Goal: Transaction & Acquisition: Purchase product/service

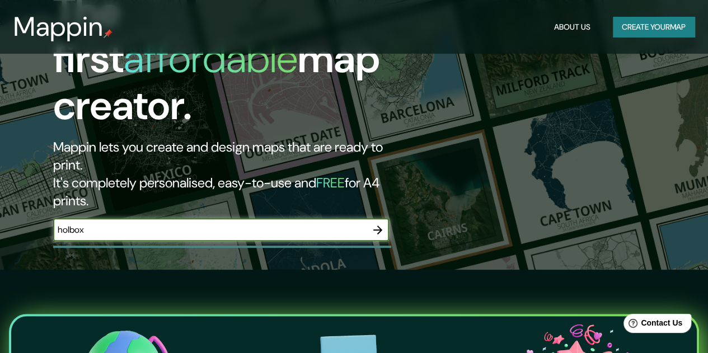
scroll to position [84, 0]
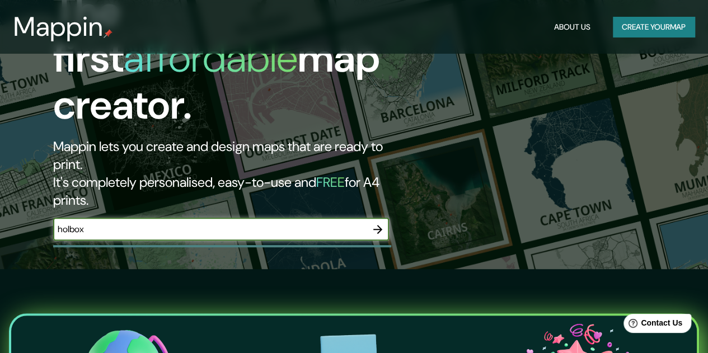
click at [172, 223] on input "holbox" at bounding box center [209, 229] width 313 height 13
type input "holbox"
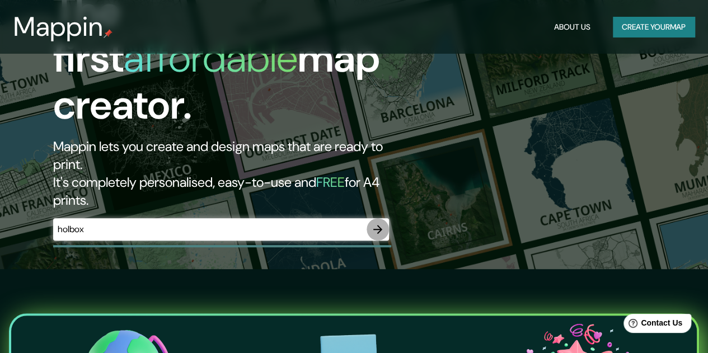
click at [377, 223] on icon "button" at bounding box center [377, 229] width 13 height 13
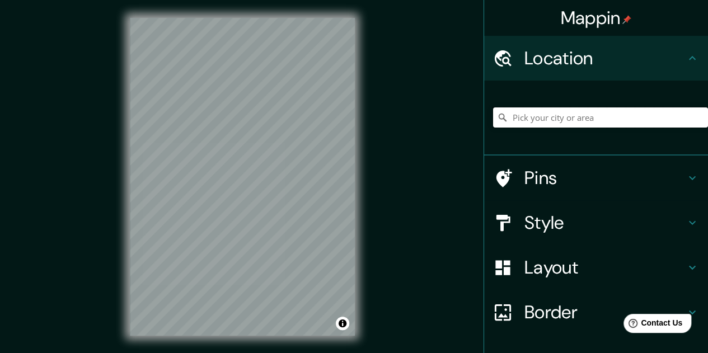
click at [553, 121] on input "Pick your city or area" at bounding box center [600, 117] width 215 height 20
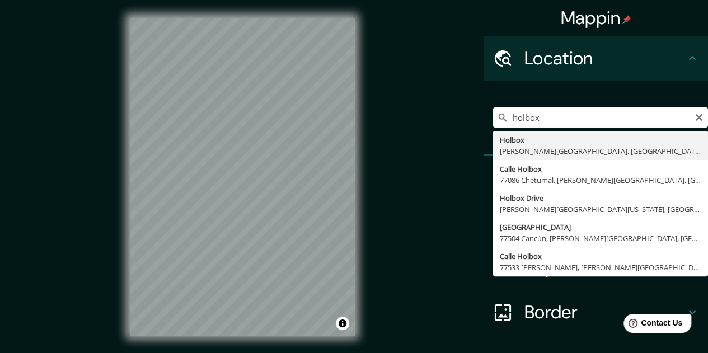
type input "Holbox, [PERSON_NAME][GEOGRAPHIC_DATA], [GEOGRAPHIC_DATA]"
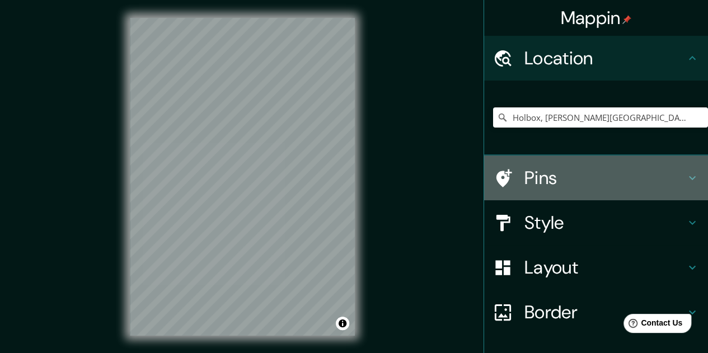
click at [539, 183] on h4 "Pins" at bounding box center [605, 178] width 161 height 22
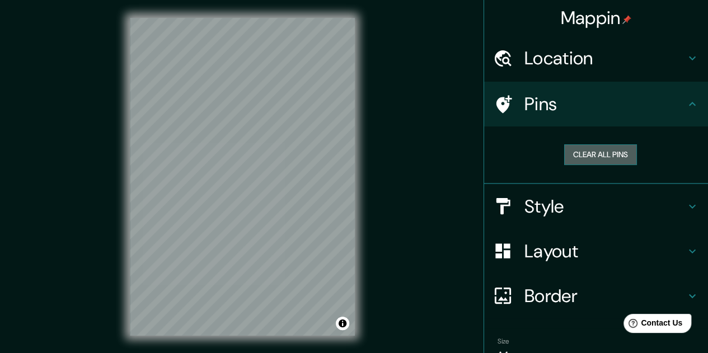
click at [601, 160] on button "Clear all pins" at bounding box center [600, 154] width 73 height 21
click at [686, 103] on icon at bounding box center [692, 103] width 13 height 13
click at [497, 98] on icon at bounding box center [505, 104] width 16 height 18
click at [528, 212] on h4 "Style" at bounding box center [605, 206] width 161 height 22
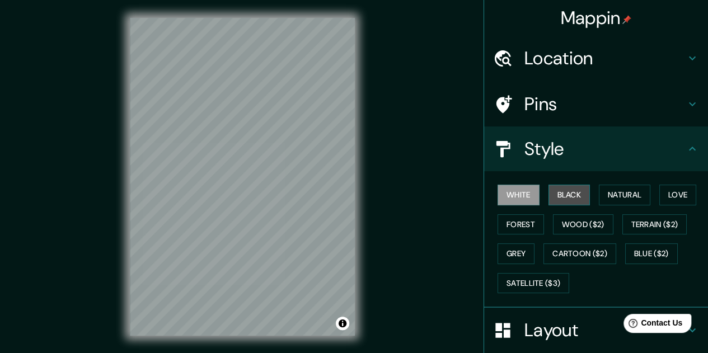
click at [562, 198] on button "Black" at bounding box center [570, 195] width 42 height 21
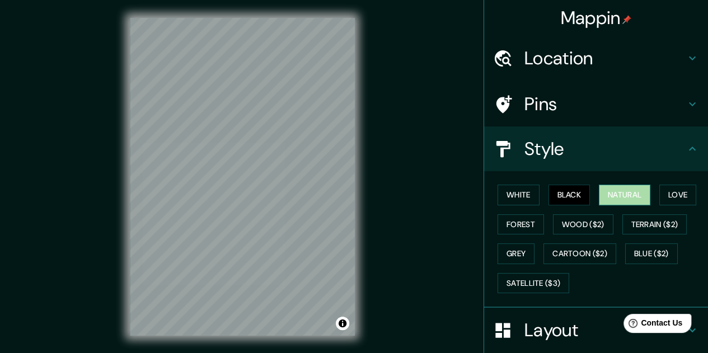
click at [621, 198] on button "Natural" at bounding box center [625, 195] width 52 height 21
click at [672, 195] on button "Love" at bounding box center [677, 195] width 37 height 21
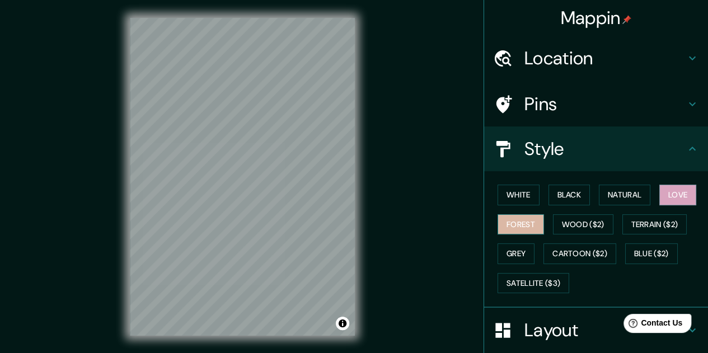
click at [511, 219] on button "Forest" at bounding box center [521, 224] width 46 height 21
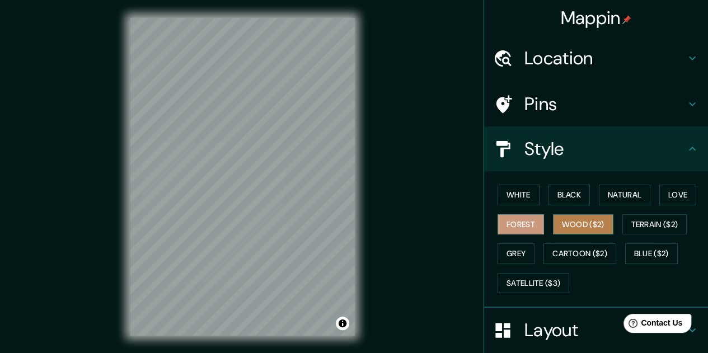
click at [575, 224] on button "Wood ($2)" at bounding box center [583, 224] width 60 height 21
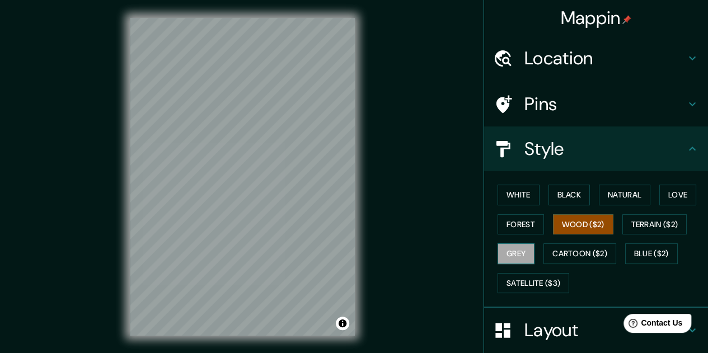
click at [516, 244] on button "Grey" at bounding box center [516, 254] width 37 height 21
click at [511, 195] on button "White" at bounding box center [519, 195] width 42 height 21
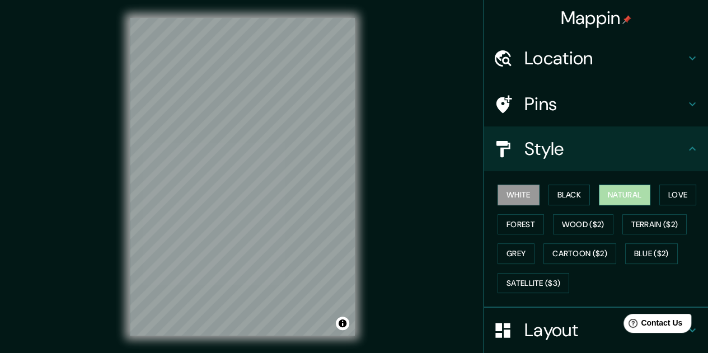
click at [629, 198] on button "Natural" at bounding box center [625, 195] width 52 height 21
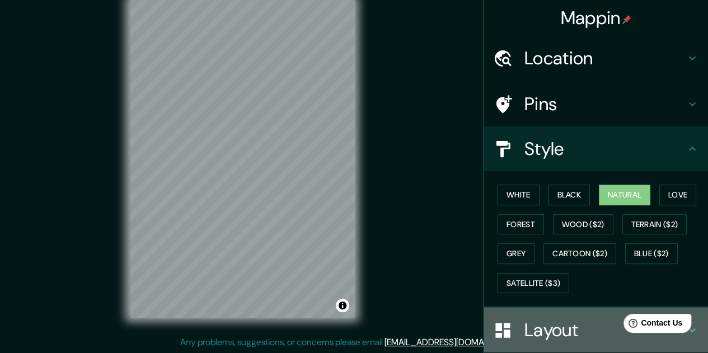
click at [544, 322] on h4 "Layout" at bounding box center [605, 330] width 161 height 22
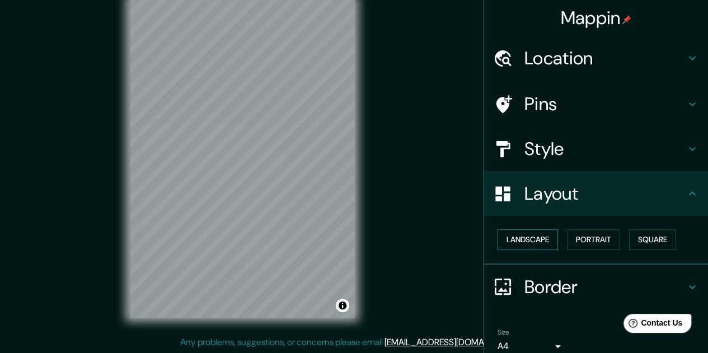
click at [523, 239] on button "Landscape" at bounding box center [528, 240] width 60 height 21
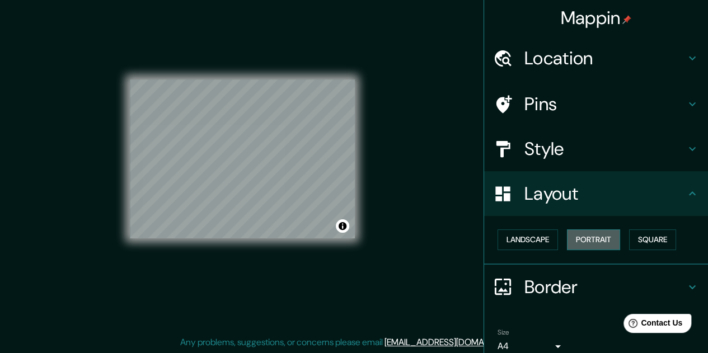
click at [588, 242] on button "Portrait" at bounding box center [593, 240] width 53 height 21
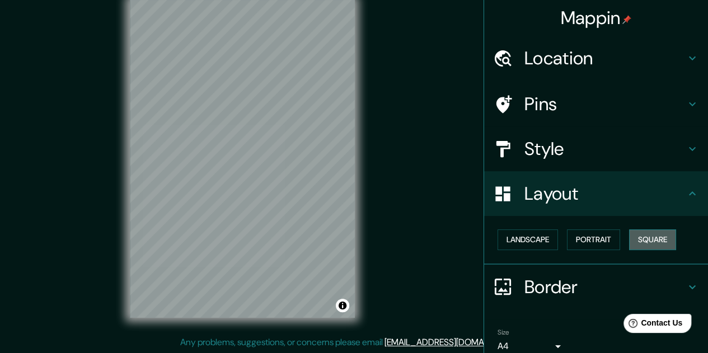
click at [657, 241] on button "Square" at bounding box center [652, 240] width 47 height 21
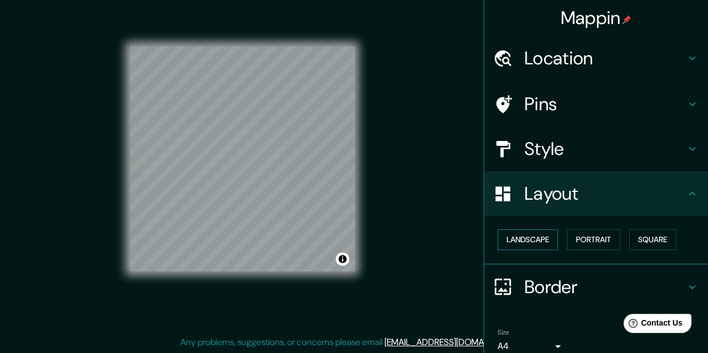
click at [537, 233] on button "Landscape" at bounding box center [528, 240] width 60 height 21
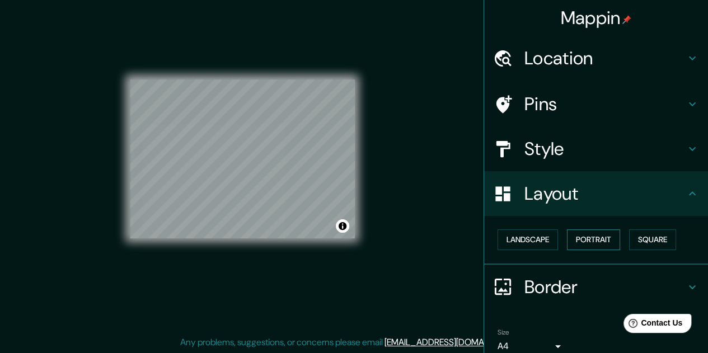
click at [583, 240] on button "Portrait" at bounding box center [593, 240] width 53 height 21
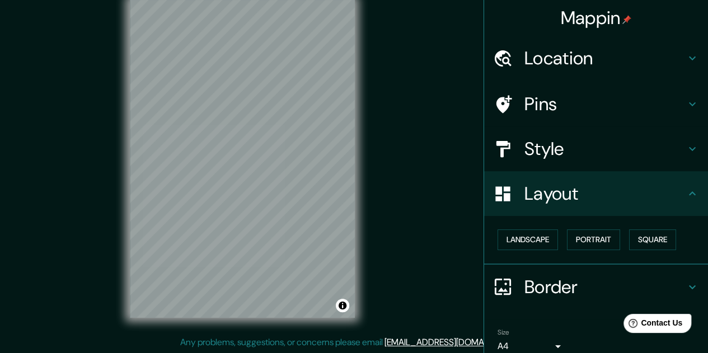
scroll to position [48, 0]
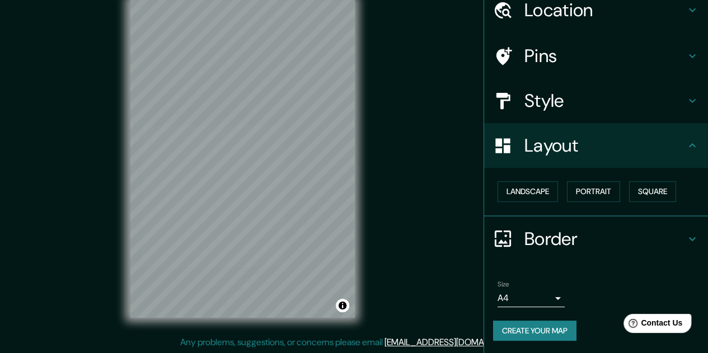
click at [534, 246] on h4 "Border" at bounding box center [605, 239] width 161 height 22
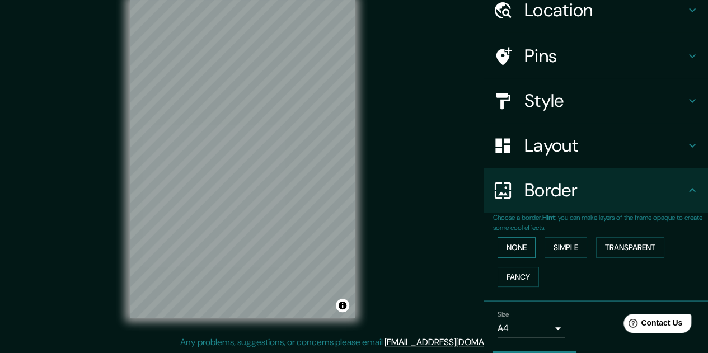
click at [505, 242] on button "None" at bounding box center [517, 247] width 38 height 21
click at [559, 248] on button "Simple" at bounding box center [566, 247] width 43 height 21
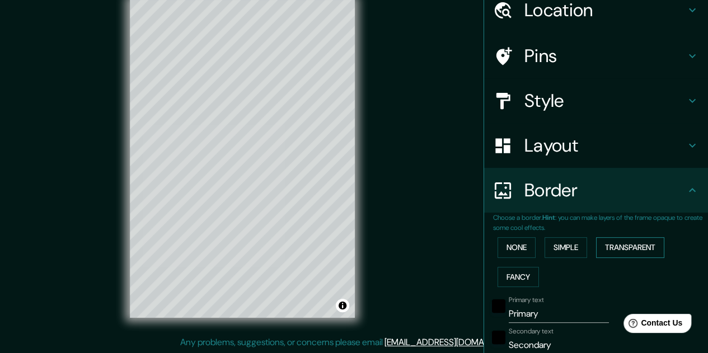
click at [618, 245] on button "Transparent" at bounding box center [630, 247] width 68 height 21
click at [507, 273] on button "Fancy" at bounding box center [518, 277] width 41 height 21
click at [501, 238] on button "None" at bounding box center [517, 247] width 38 height 21
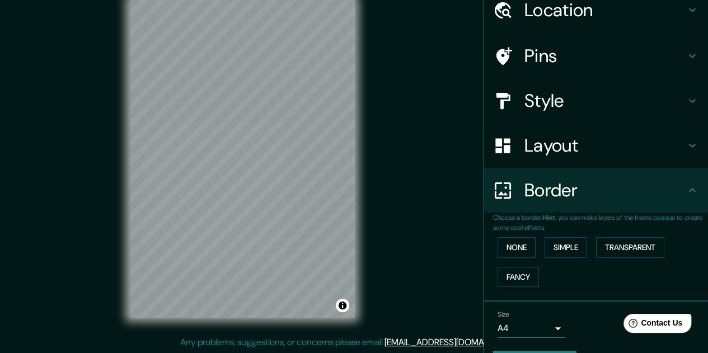
scroll to position [78, 0]
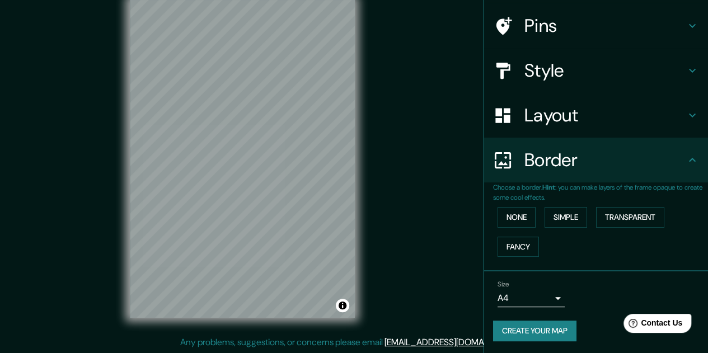
click at [497, 326] on button "Create your map" at bounding box center [534, 331] width 83 height 21
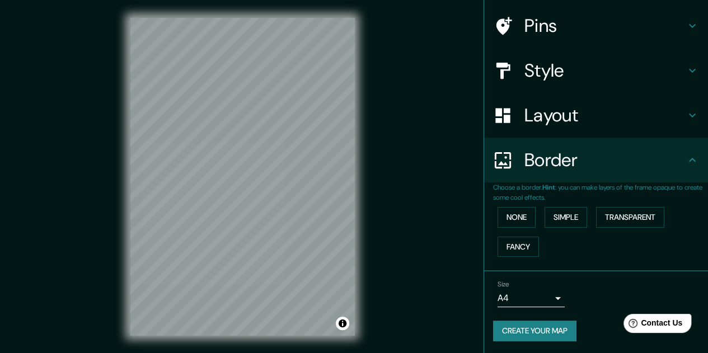
scroll to position [18, 0]
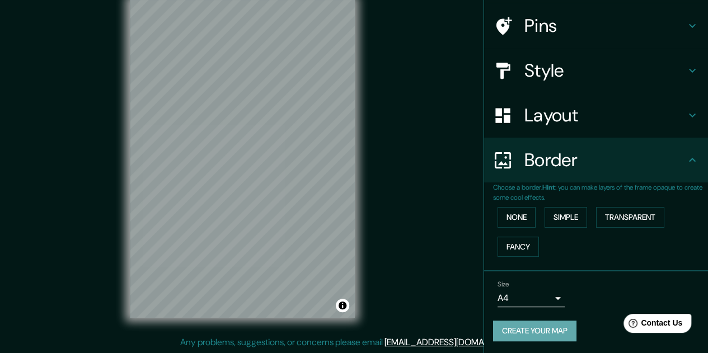
click at [494, 328] on button "Create your map" at bounding box center [534, 331] width 83 height 21
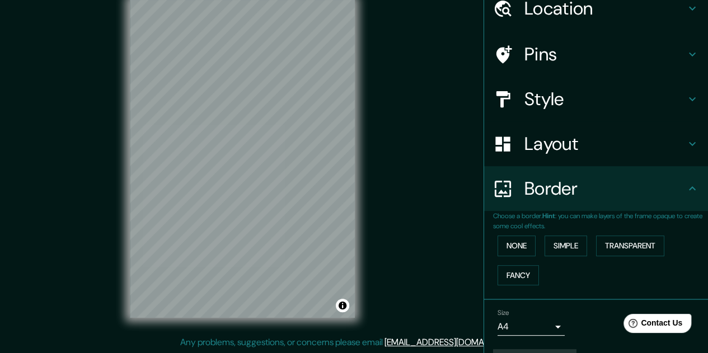
scroll to position [63, 0]
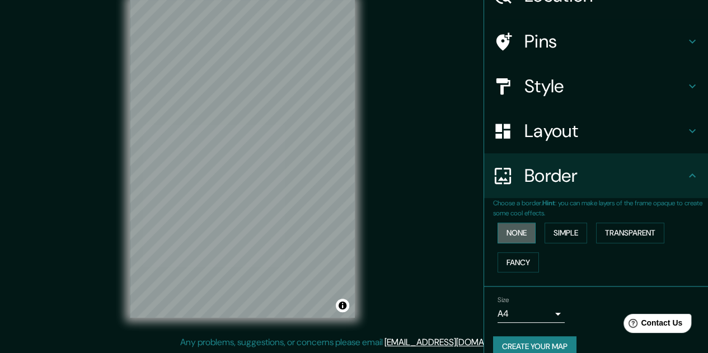
click at [508, 237] on button "None" at bounding box center [517, 233] width 38 height 21
click at [534, 344] on button "Create your map" at bounding box center [534, 346] width 83 height 21
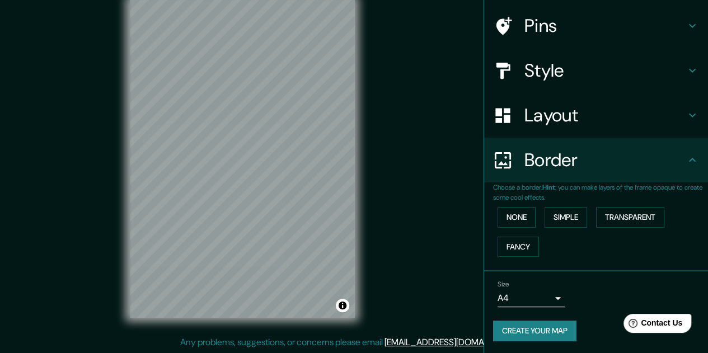
click at [501, 291] on body "Mappin Location [GEOGRAPHIC_DATA], [PERSON_NAME][GEOGRAPHIC_DATA], [GEOGRAPHIC_…" at bounding box center [354, 158] width 708 height 353
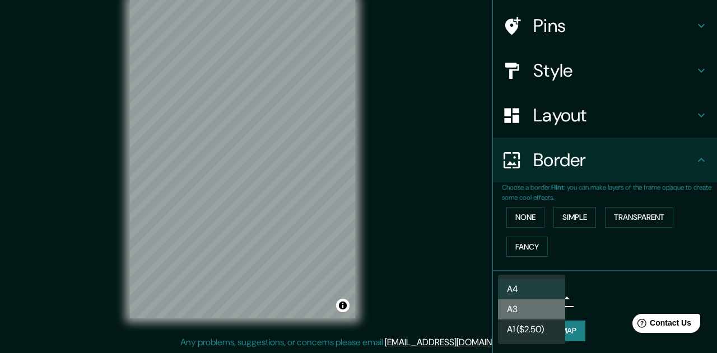
click at [513, 305] on li "A3" at bounding box center [531, 309] width 67 height 20
type input "a4"
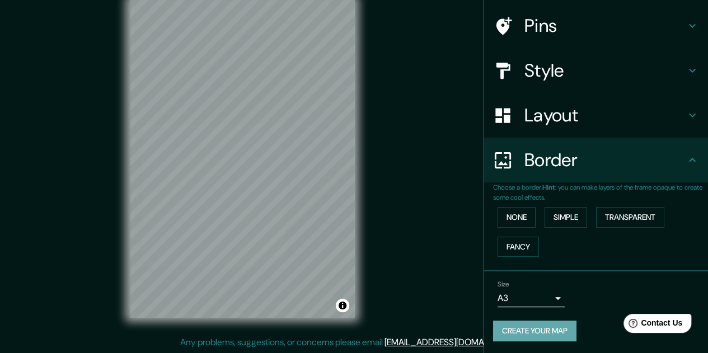
click at [535, 335] on button "Create your map" at bounding box center [534, 331] width 83 height 21
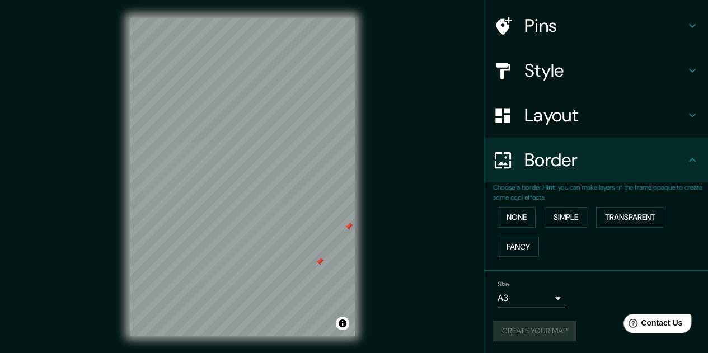
scroll to position [0, 0]
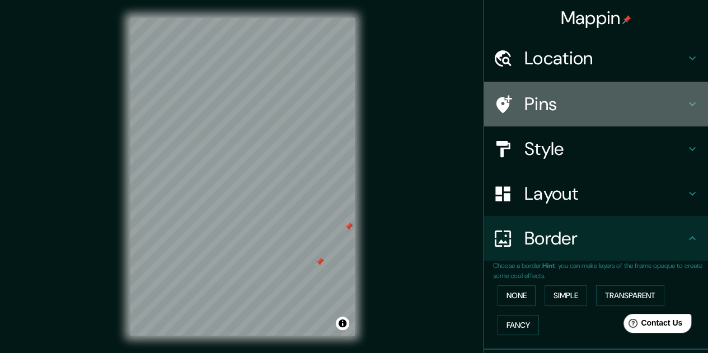
click at [542, 105] on h4 "Pins" at bounding box center [605, 104] width 161 height 22
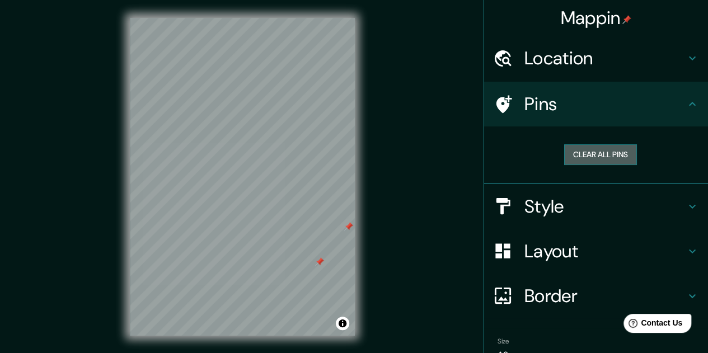
click at [594, 151] on button "Clear all pins" at bounding box center [600, 154] width 73 height 21
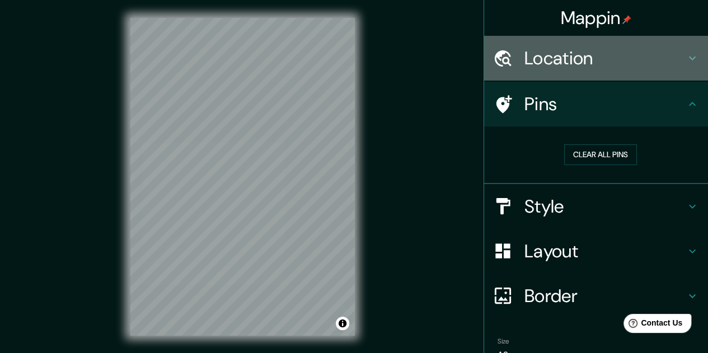
click at [588, 58] on h4 "Location" at bounding box center [605, 58] width 161 height 22
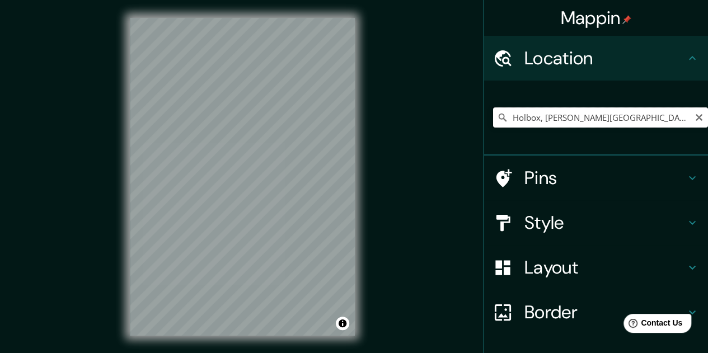
click at [532, 120] on input "Holbox, [PERSON_NAME][GEOGRAPHIC_DATA], [GEOGRAPHIC_DATA]" at bounding box center [600, 117] width 215 height 20
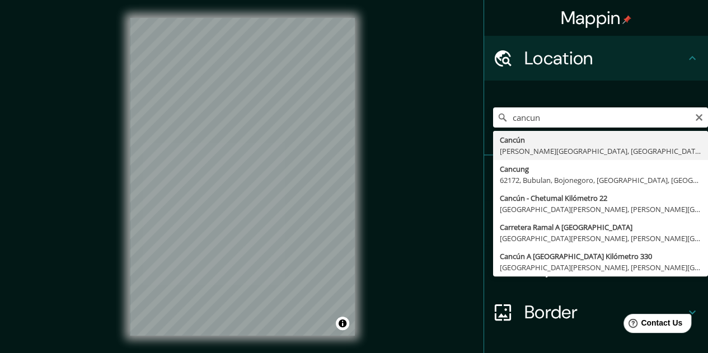
type input "Cancún, [PERSON_NAME][GEOGRAPHIC_DATA], [GEOGRAPHIC_DATA]"
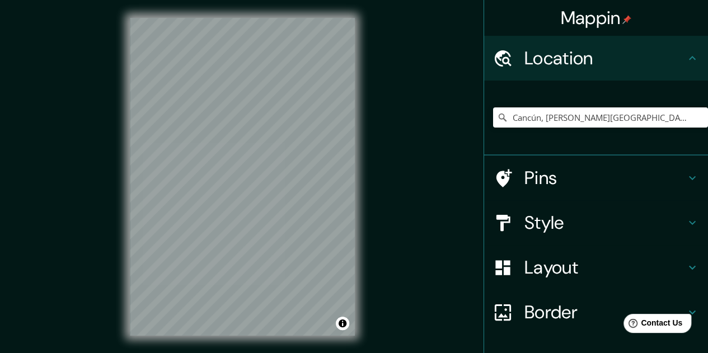
click at [638, 213] on h4 "Style" at bounding box center [605, 223] width 161 height 22
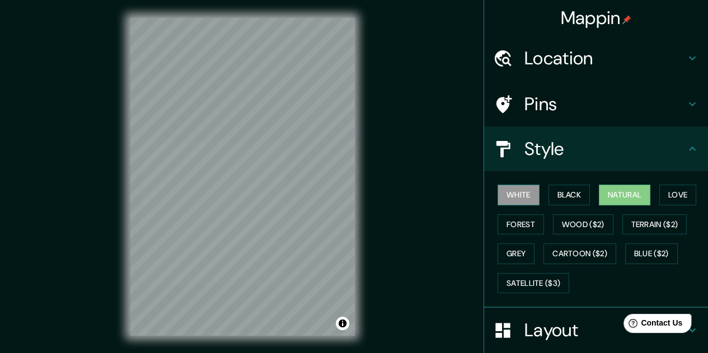
click at [517, 189] on button "White" at bounding box center [519, 195] width 42 height 21
click at [577, 194] on button "Black" at bounding box center [570, 195] width 42 height 21
click at [607, 195] on button "Natural" at bounding box center [625, 195] width 52 height 21
click at [668, 195] on button "Love" at bounding box center [677, 195] width 37 height 21
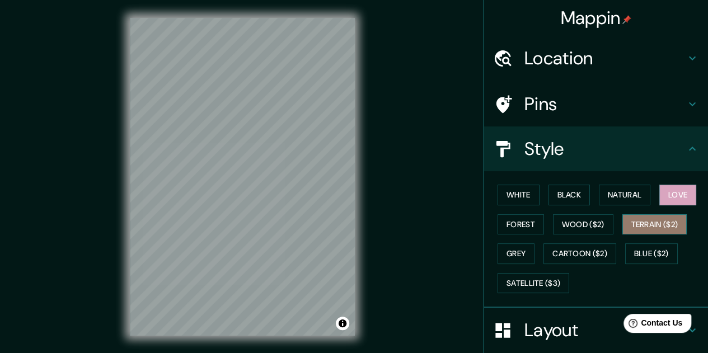
click at [639, 221] on button "Terrain ($2)" at bounding box center [654, 224] width 65 height 21
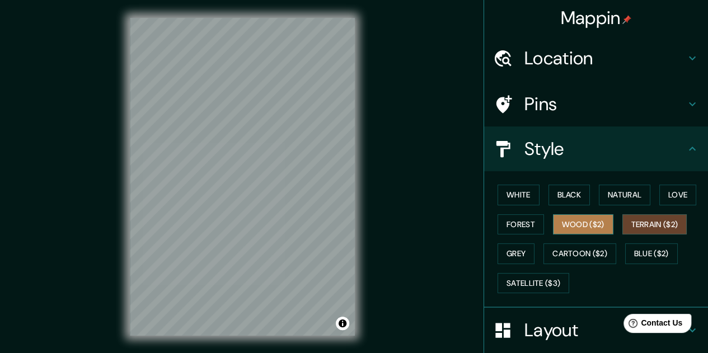
click at [593, 220] on button "Wood ($2)" at bounding box center [583, 224] width 60 height 21
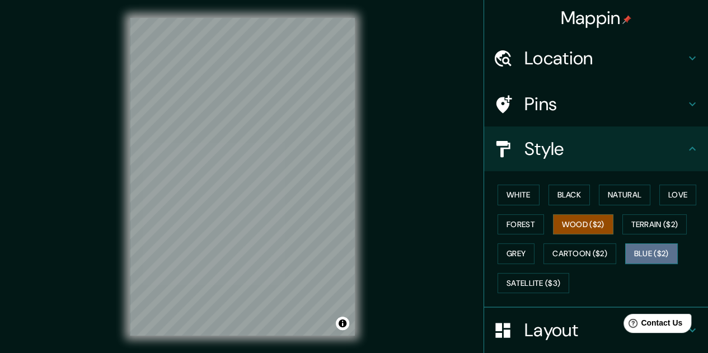
click at [633, 252] on button "Blue ($2)" at bounding box center [651, 254] width 53 height 21
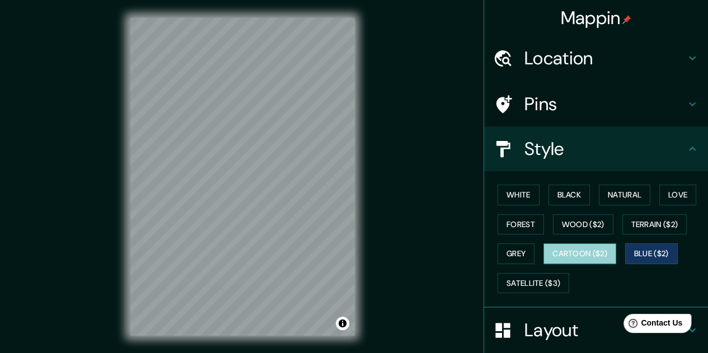
click at [589, 250] on button "Cartoon ($2)" at bounding box center [580, 254] width 73 height 21
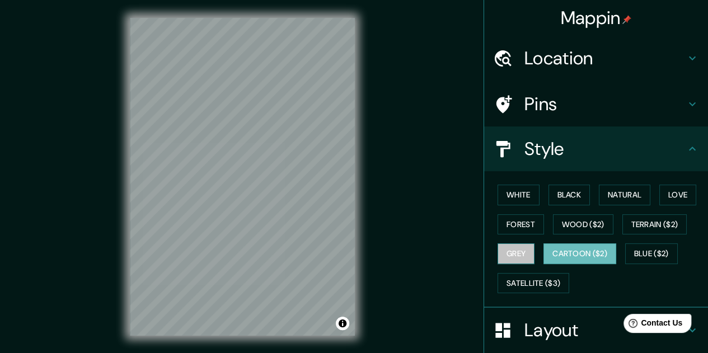
click at [498, 251] on button "Grey" at bounding box center [516, 254] width 37 height 21
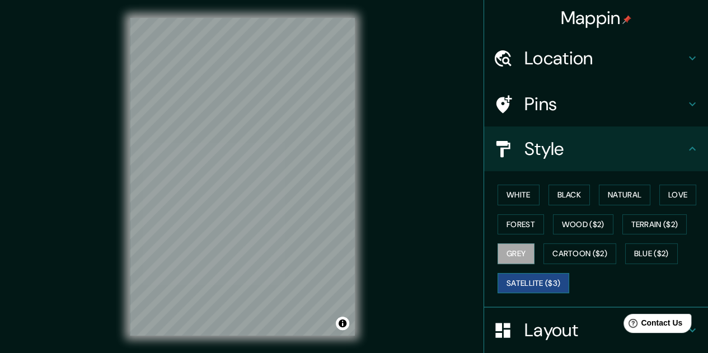
click at [538, 283] on button "Satellite ($3)" at bounding box center [534, 283] width 72 height 21
click at [527, 189] on button "White" at bounding box center [519, 195] width 42 height 21
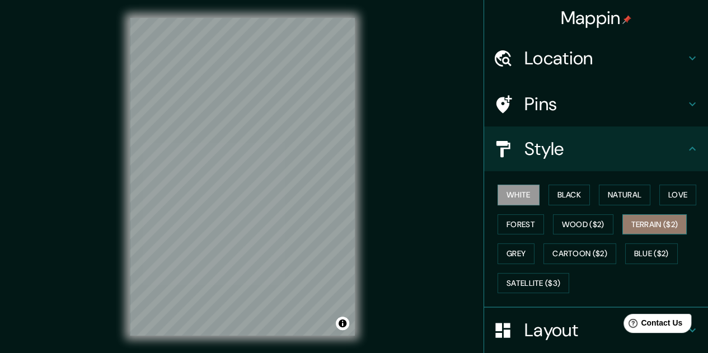
click at [635, 229] on button "Terrain ($2)" at bounding box center [654, 224] width 65 height 21
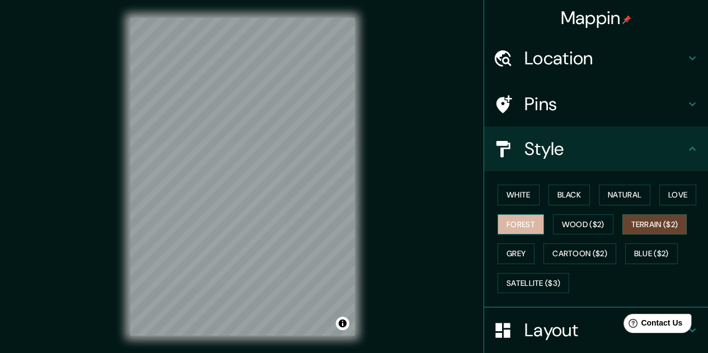
click at [518, 216] on button "Forest" at bounding box center [521, 224] width 46 height 21
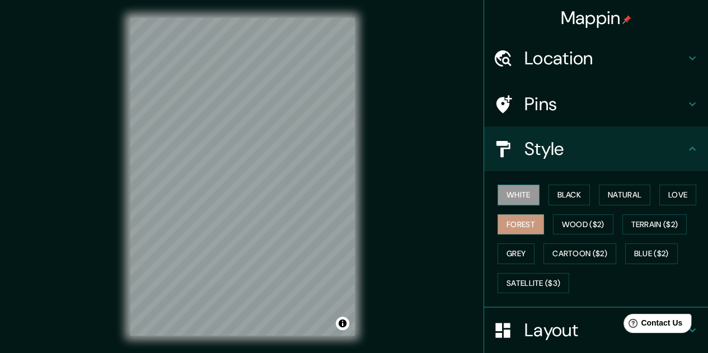
click at [506, 191] on button "White" at bounding box center [519, 195] width 42 height 21
click at [560, 194] on button "Black" at bounding box center [570, 195] width 42 height 21
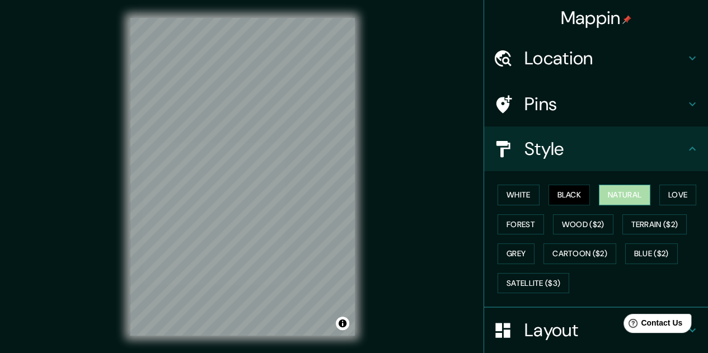
click at [617, 198] on button "Natural" at bounding box center [625, 195] width 52 height 21
click at [644, 231] on button "Terrain ($2)" at bounding box center [654, 224] width 65 height 21
click at [607, 191] on button "Natural" at bounding box center [625, 195] width 52 height 21
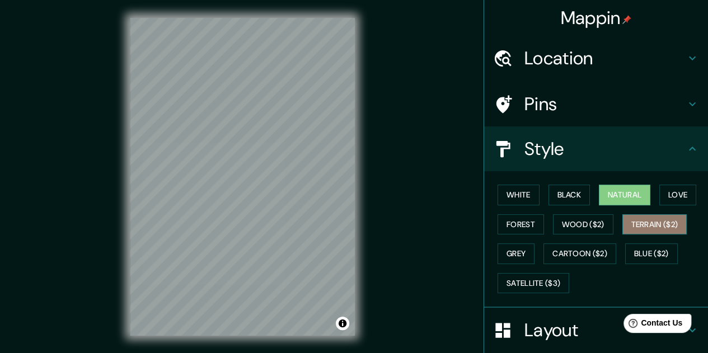
click at [651, 226] on button "Terrain ($2)" at bounding box center [654, 224] width 65 height 21
click at [624, 201] on button "Natural" at bounding box center [625, 195] width 52 height 21
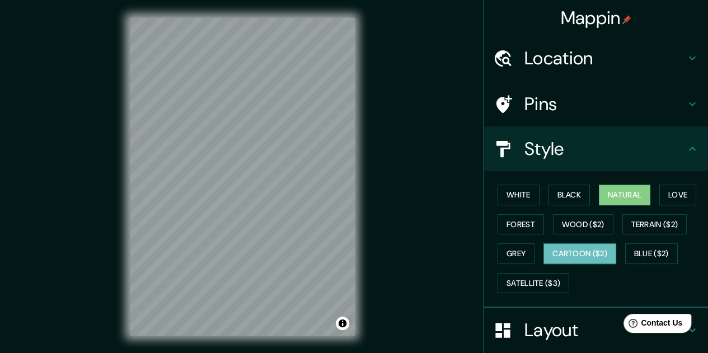
click at [559, 246] on button "Cartoon ($2)" at bounding box center [580, 254] width 73 height 21
click at [549, 106] on h4 "Pins" at bounding box center [605, 104] width 161 height 22
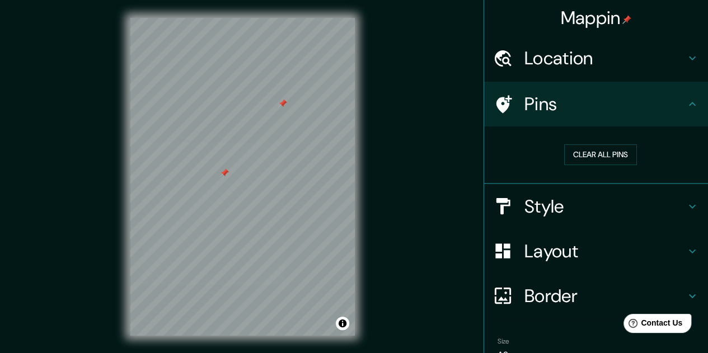
drag, startPoint x: 219, startPoint y: 202, endPoint x: 226, endPoint y: 174, distance: 29.3
click at [226, 174] on div at bounding box center [224, 172] width 9 height 9
drag, startPoint x: 225, startPoint y: 170, endPoint x: 231, endPoint y: 208, distance: 38.5
click at [231, 208] on div at bounding box center [230, 211] width 9 height 9
drag, startPoint x: 231, startPoint y: 209, endPoint x: 246, endPoint y: 217, distance: 17.0
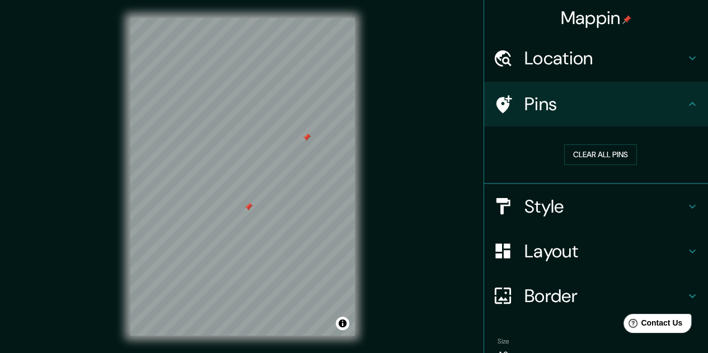
click at [246, 212] on div at bounding box center [248, 207] width 9 height 9
click at [245, 219] on div at bounding box center [244, 219] width 9 height 9
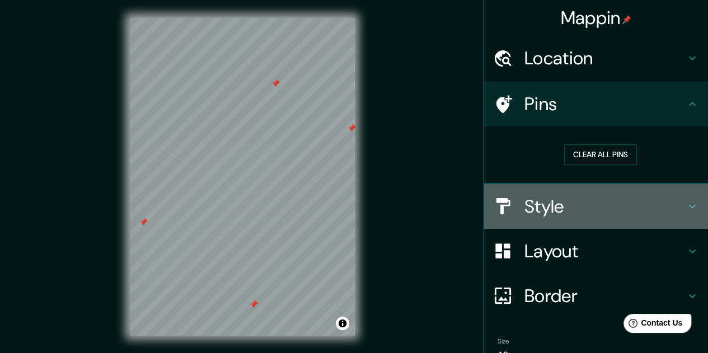
click at [556, 211] on h4 "Style" at bounding box center [605, 206] width 161 height 22
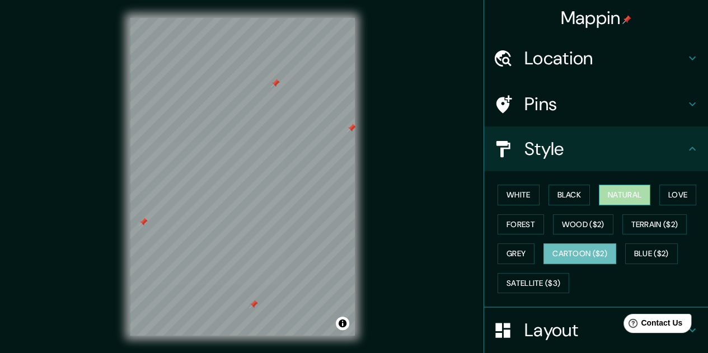
click at [625, 200] on button "Natural" at bounding box center [625, 195] width 52 height 21
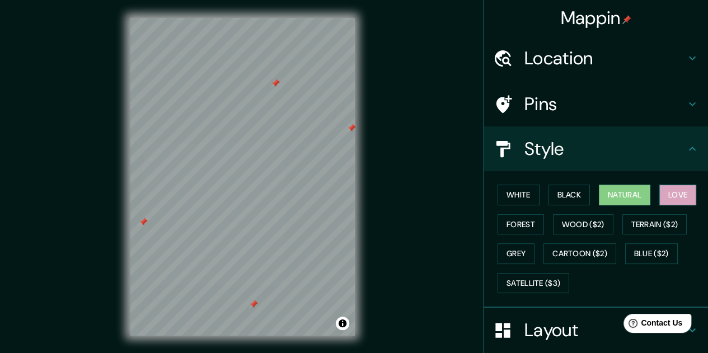
click at [681, 195] on button "Love" at bounding box center [677, 195] width 37 height 21
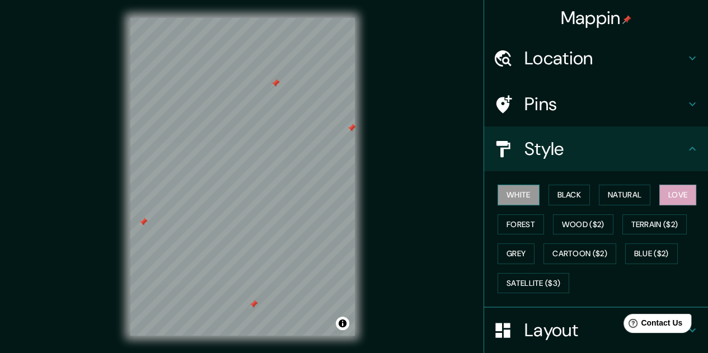
click at [504, 191] on button "White" at bounding box center [519, 195] width 42 height 21
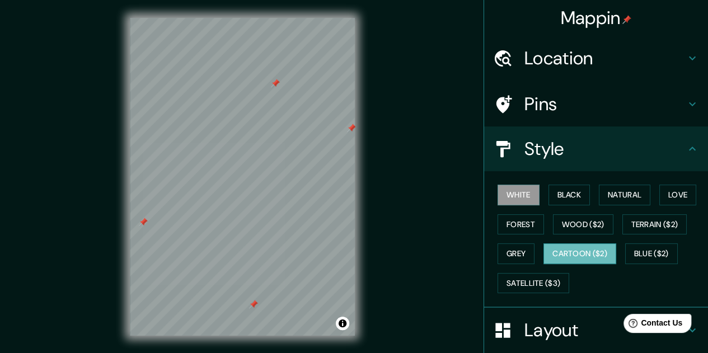
click at [586, 254] on button "Cartoon ($2)" at bounding box center [580, 254] width 73 height 21
click at [577, 227] on button "Wood ($2)" at bounding box center [583, 224] width 60 height 21
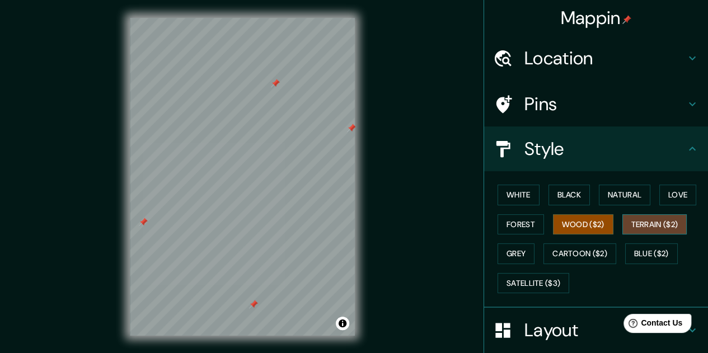
click at [645, 222] on button "Terrain ($2)" at bounding box center [654, 224] width 65 height 21
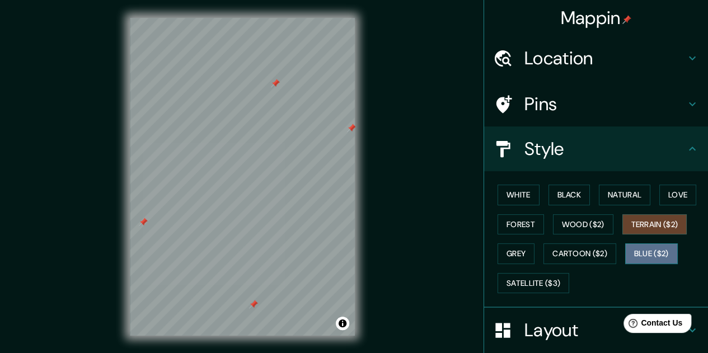
click at [656, 250] on button "Blue ($2)" at bounding box center [651, 254] width 53 height 21
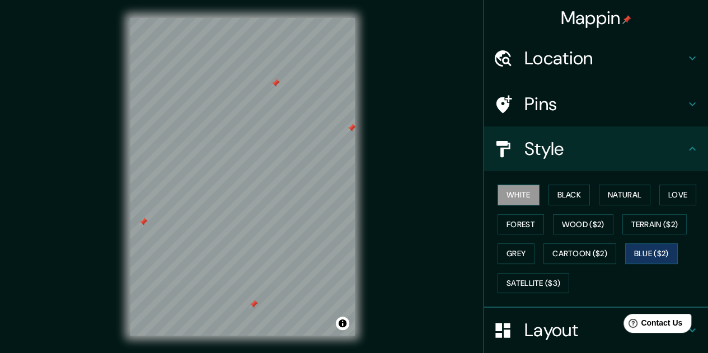
click at [520, 195] on button "White" at bounding box center [519, 195] width 42 height 21
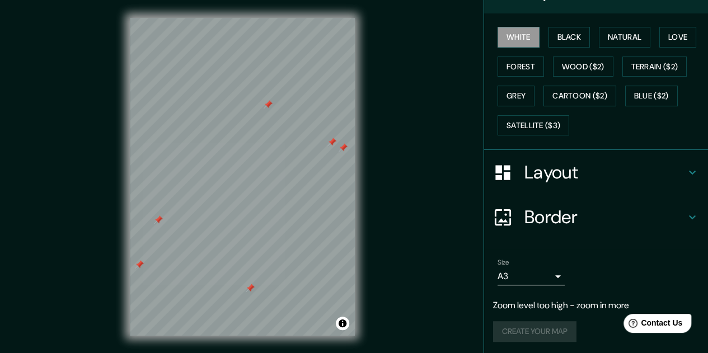
scroll to position [18, 0]
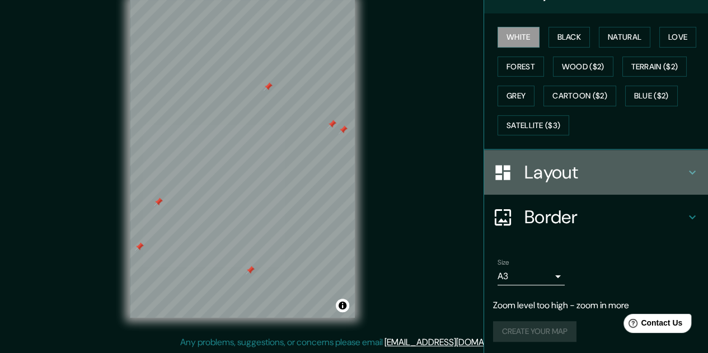
click at [529, 171] on h4 "Layout" at bounding box center [605, 172] width 161 height 22
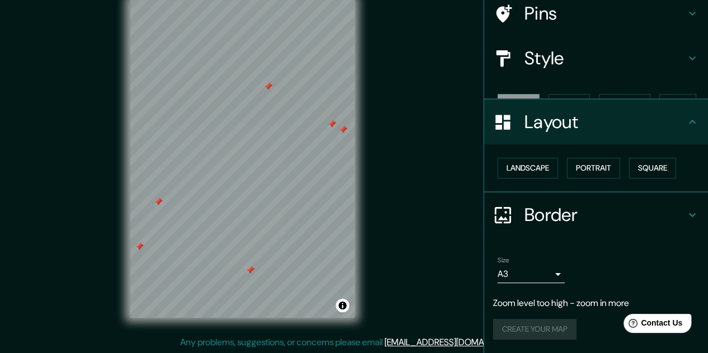
scroll to position [71, 0]
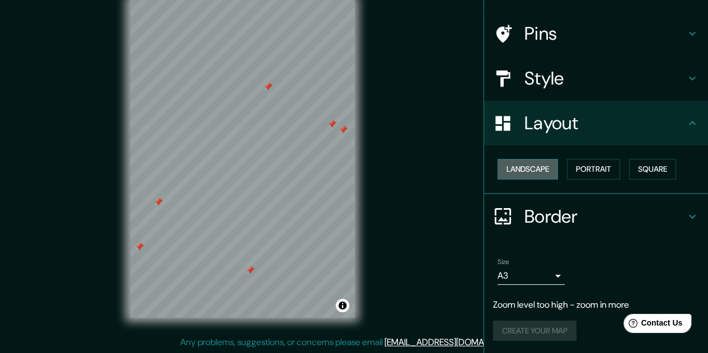
click at [517, 168] on button "Landscape" at bounding box center [528, 169] width 60 height 21
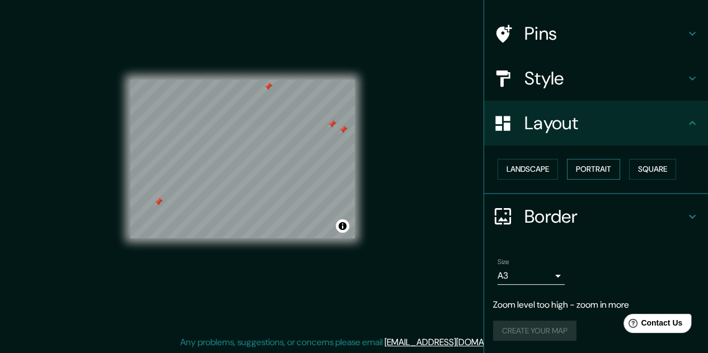
click at [597, 170] on button "Portrait" at bounding box center [593, 169] width 53 height 21
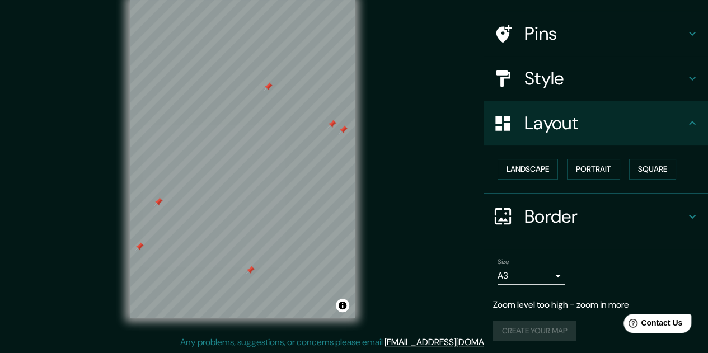
click at [525, 216] on h4 "Border" at bounding box center [605, 216] width 161 height 22
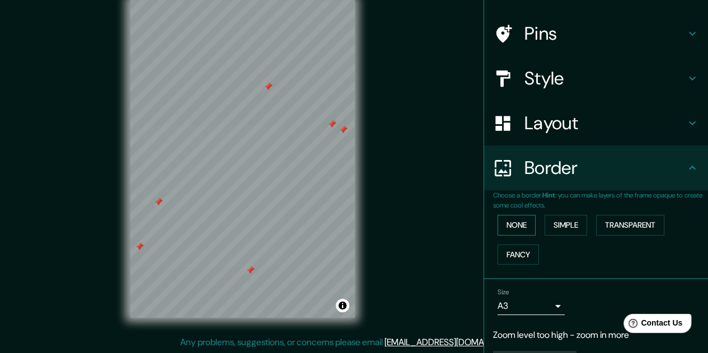
click at [499, 221] on button "None" at bounding box center [517, 225] width 38 height 21
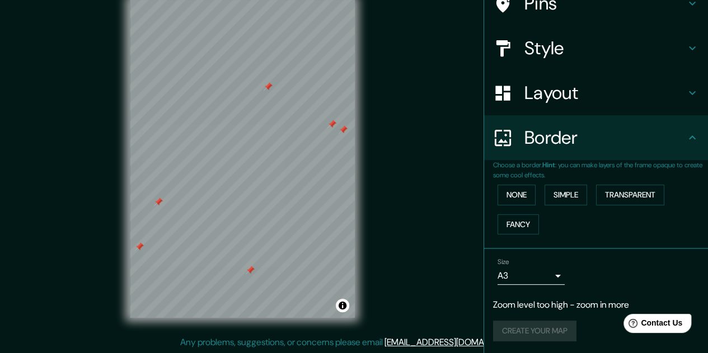
click at [522, 337] on div "Create your map" at bounding box center [596, 331] width 206 height 21
click at [541, 305] on p "Zoom level too high - zoom in more" at bounding box center [596, 304] width 206 height 13
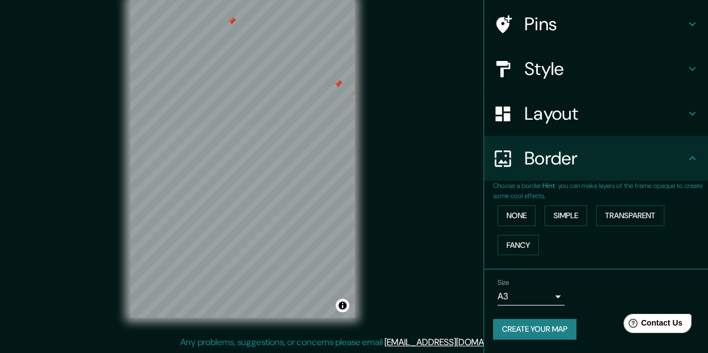
scroll to position [78, 0]
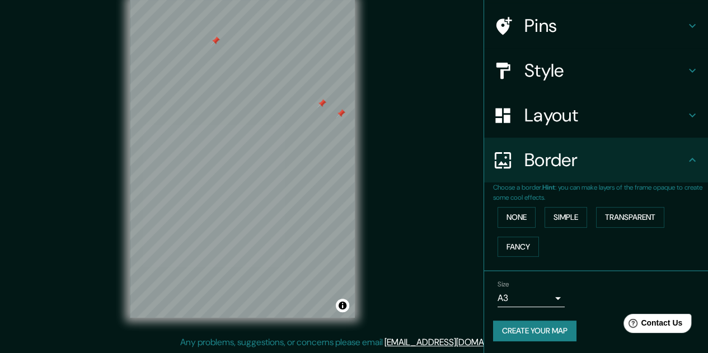
click at [514, 331] on button "Create your map" at bounding box center [534, 331] width 83 height 21
click at [624, 86] on div "Style" at bounding box center [596, 70] width 224 height 45
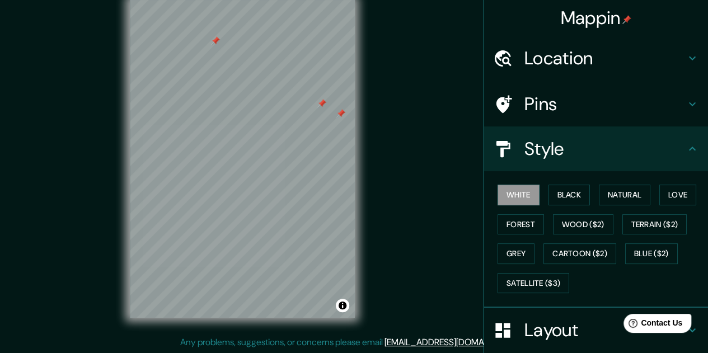
scroll to position [0, 0]
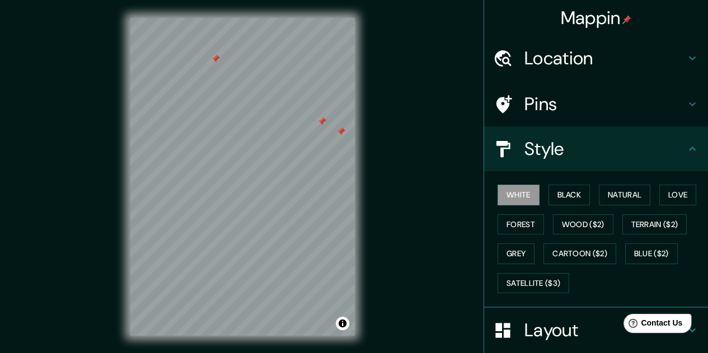
click at [599, 20] on h4 "Mappin" at bounding box center [596, 18] width 71 height 22
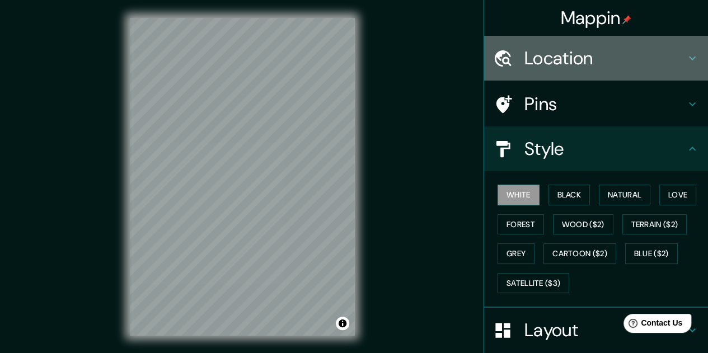
click at [560, 59] on h4 "Location" at bounding box center [605, 58] width 161 height 22
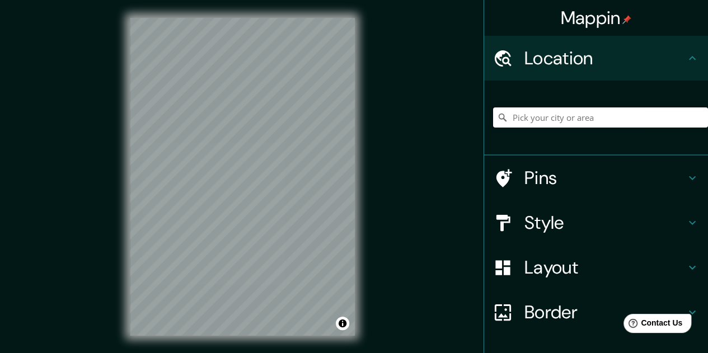
click at [516, 116] on input "Pick your city or area" at bounding box center [600, 117] width 215 height 20
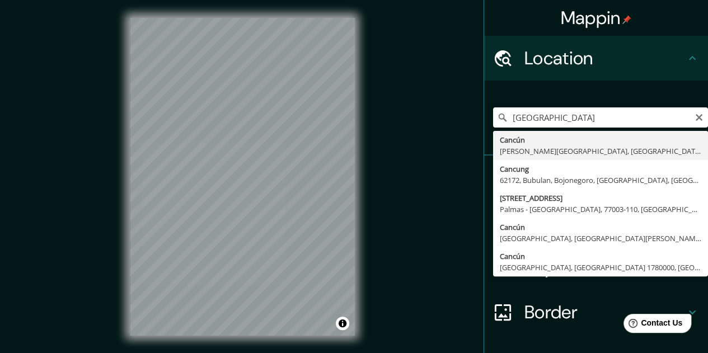
type input "Cancún, [PERSON_NAME][GEOGRAPHIC_DATA], [GEOGRAPHIC_DATA]"
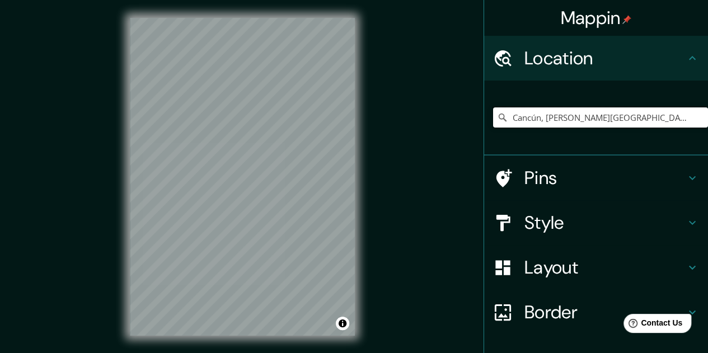
scroll to position [74, 0]
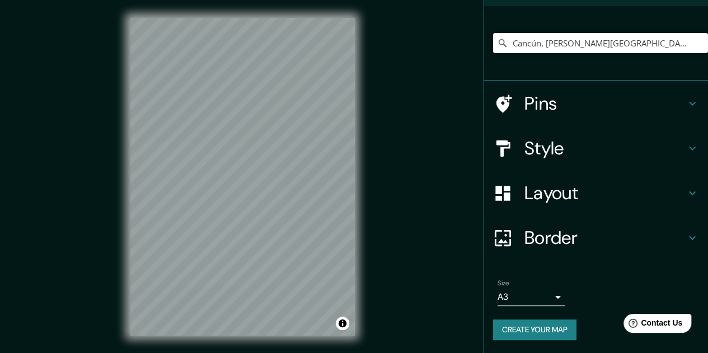
click at [561, 104] on h4 "Pins" at bounding box center [605, 103] width 161 height 22
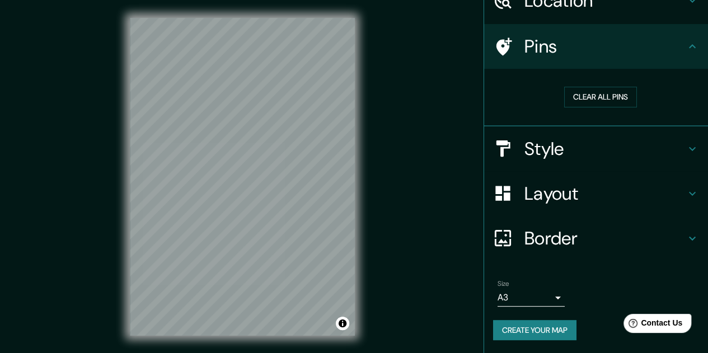
scroll to position [57, 0]
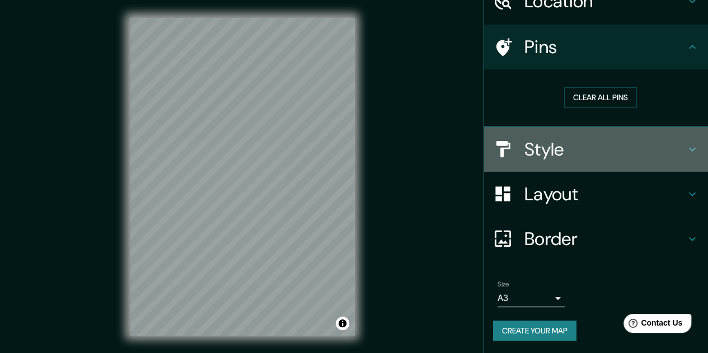
click at [553, 144] on h4 "Style" at bounding box center [605, 149] width 161 height 22
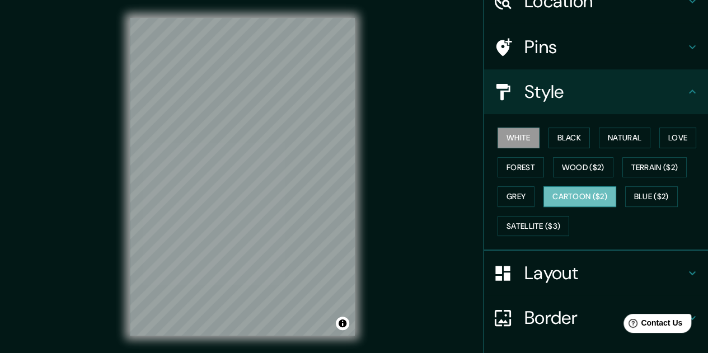
click at [567, 195] on button "Cartoon ($2)" at bounding box center [580, 196] width 73 height 21
click at [552, 52] on h4 "Pins" at bounding box center [605, 47] width 161 height 22
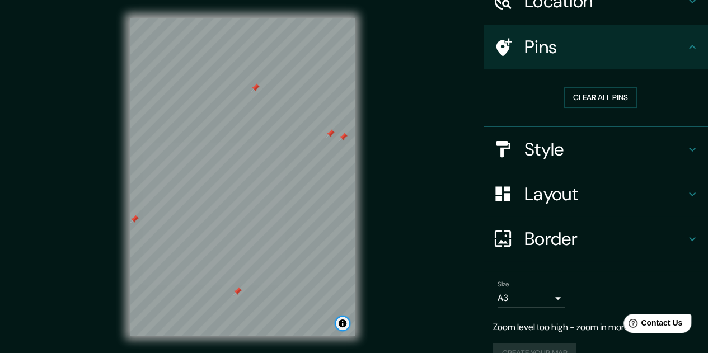
click at [342, 330] on button "Toggle attribution" at bounding box center [342, 323] width 13 height 13
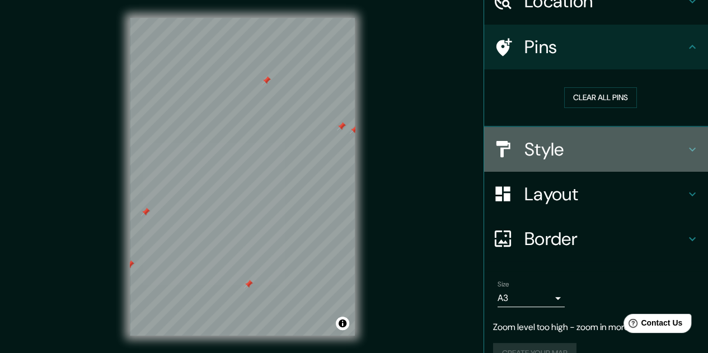
click at [535, 156] on h4 "Style" at bounding box center [605, 149] width 161 height 22
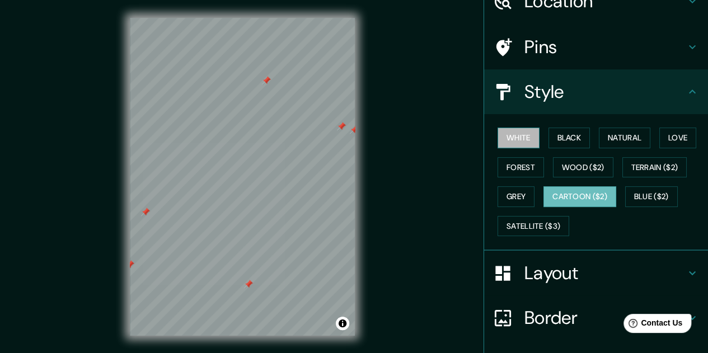
click at [505, 141] on button "White" at bounding box center [519, 138] width 42 height 21
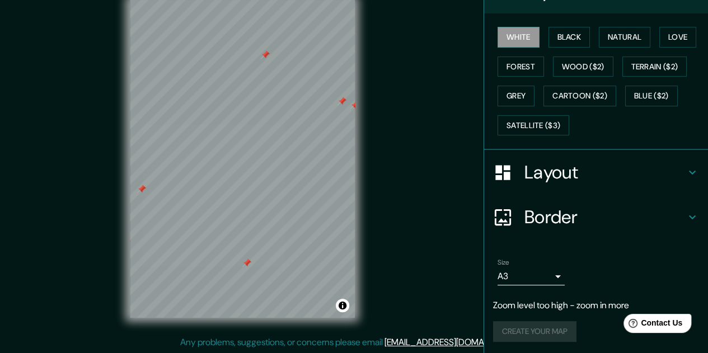
scroll to position [135, 0]
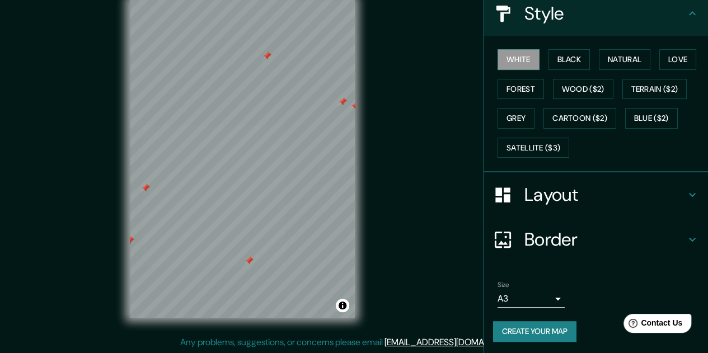
click at [533, 331] on button "Create your map" at bounding box center [534, 331] width 83 height 21
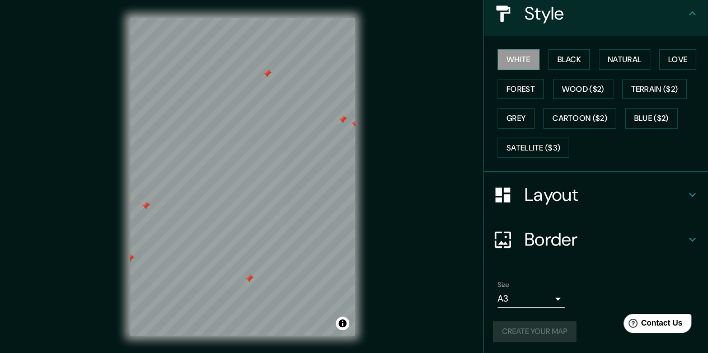
scroll to position [18, 0]
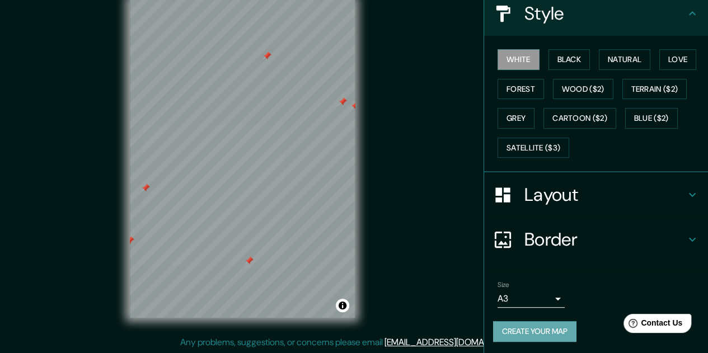
click at [512, 336] on button "Create your map" at bounding box center [534, 331] width 83 height 21
